Goal: Find specific page/section: Find specific page/section

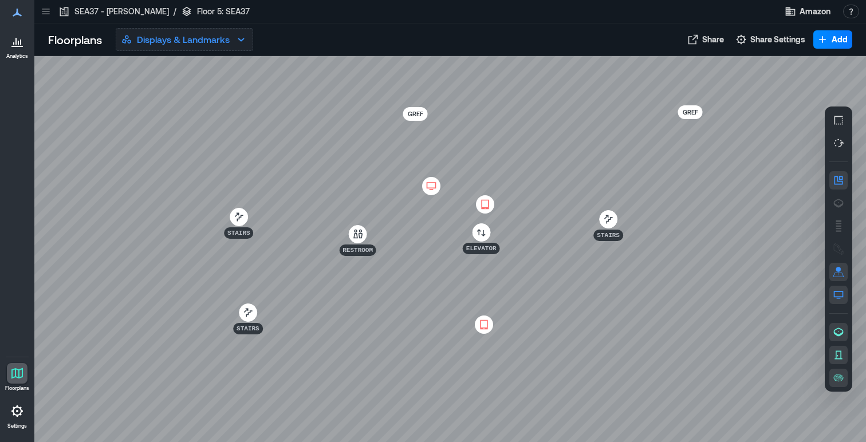
click at [203, 45] on p "Displays & Landmarks" at bounding box center [183, 40] width 93 height 14
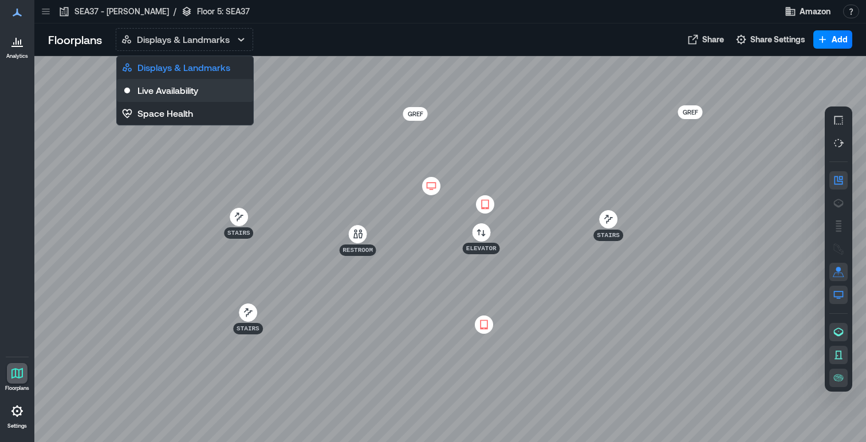
click at [193, 93] on p "Live Availability" at bounding box center [167, 91] width 61 height 14
